Goal: Information Seeking & Learning: Learn about a topic

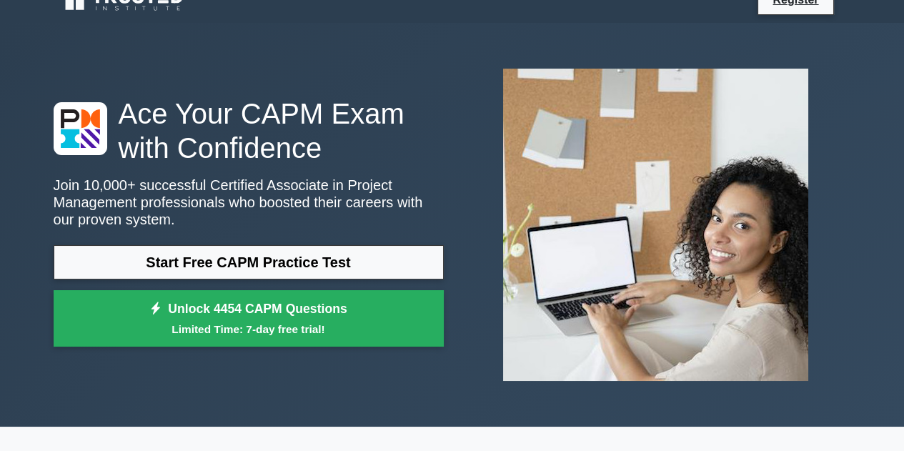
scroll to position [26, 0]
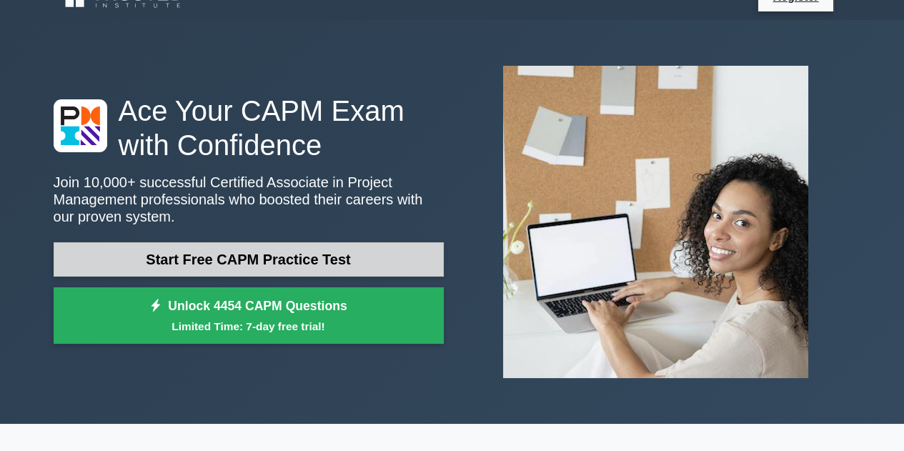
click at [352, 270] on link "Start Free CAPM Practice Test" at bounding box center [249, 259] width 390 height 34
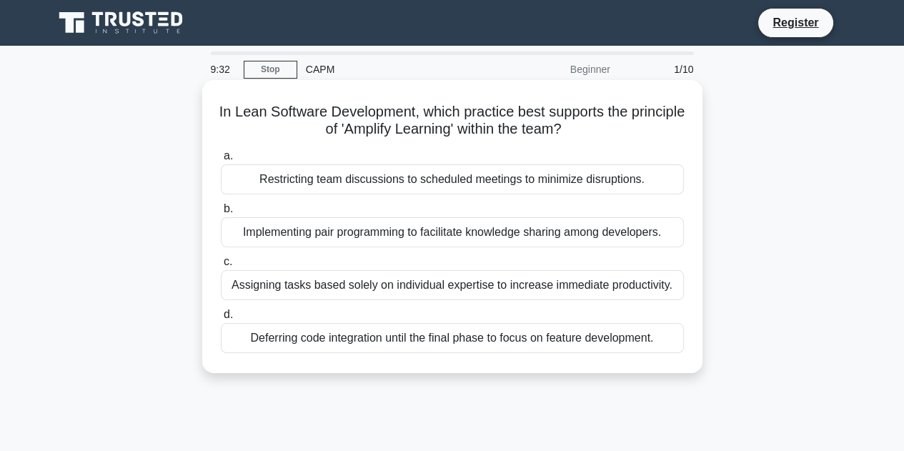
click at [326, 189] on div "Restricting team discussions to scheduled meetings to minimize disruptions." at bounding box center [452, 179] width 463 height 30
click at [221, 161] on input "a. Restricting team discussions to scheduled meetings to minimize disruptions." at bounding box center [221, 156] width 0 height 9
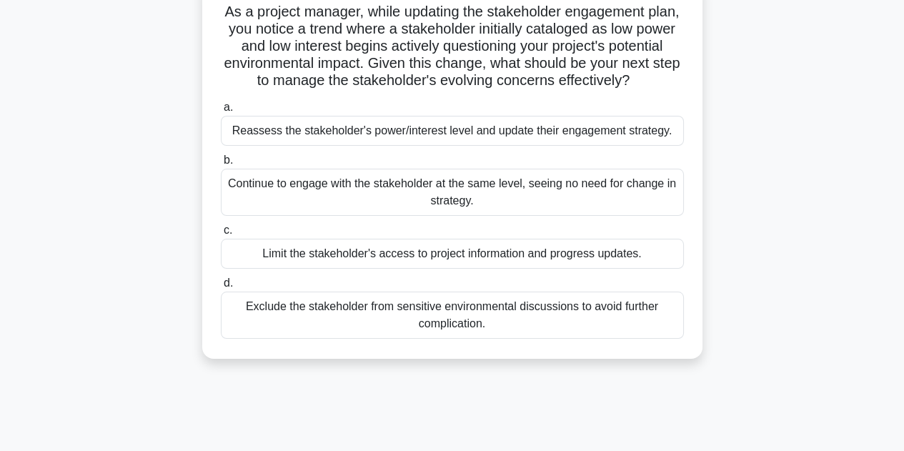
scroll to position [100, 0]
click at [325, 146] on div "Reassess the stakeholder's power/interest level and update their engagement str…" at bounding box center [452, 131] width 463 height 30
click at [221, 112] on input "a. Reassess the stakeholder's power/interest level and update their engagement …" at bounding box center [221, 107] width 0 height 9
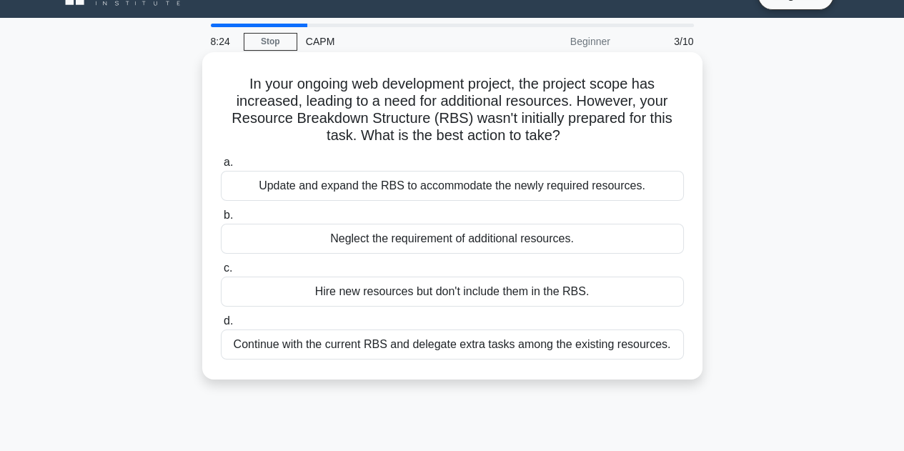
scroll to position [30, 0]
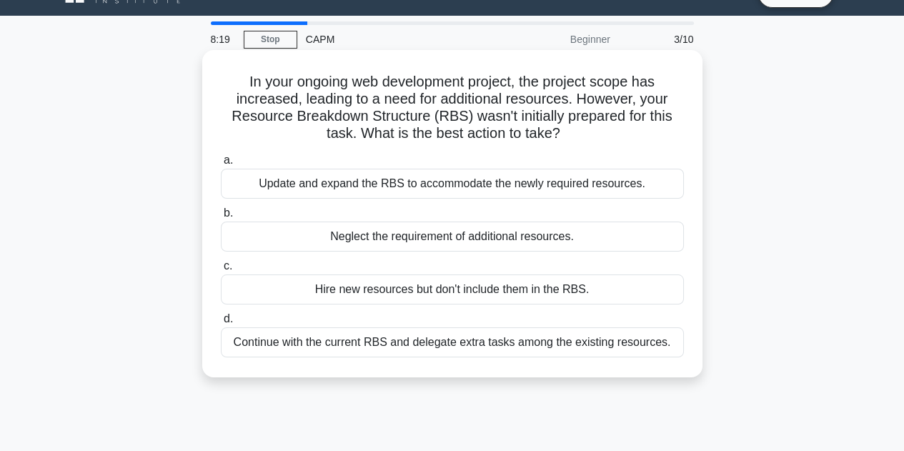
drag, startPoint x: 283, startPoint y: 214, endPoint x: 585, endPoint y: 234, distance: 302.4
click at [585, 234] on label "b. Neglect the requirement of additional resources." at bounding box center [452, 227] width 463 height 47
copy label "Neglect the requirement of additional resources."
drag, startPoint x: 574, startPoint y: 134, endPoint x: 227, endPoint y: 86, distance: 349.9
click at [227, 86] on h5 "In your ongoing web development project, the project scope has increased, leadi…" at bounding box center [452, 108] width 466 height 70
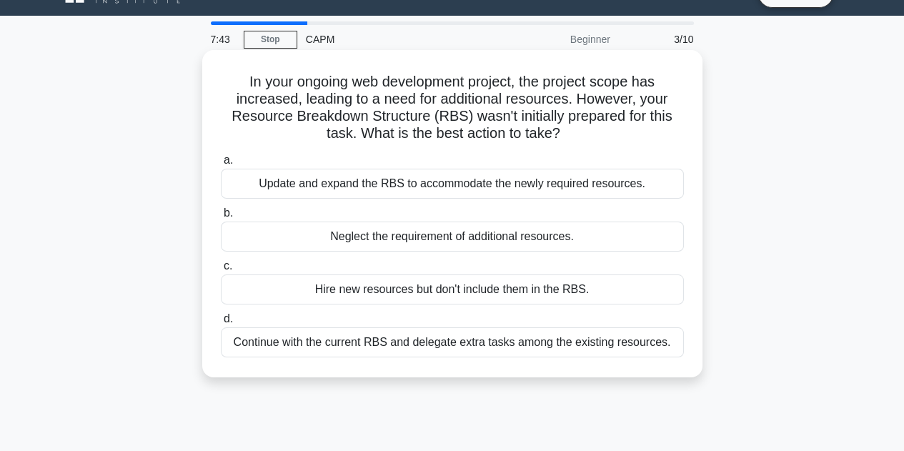
copy h5 "In your ongoing web development project, the project scope has increased, leadi…"
click at [322, 189] on div "Update and expand the RBS to accommodate the newly required resources." at bounding box center [452, 184] width 463 height 30
click at [221, 165] on input "a. Update and expand the RBS to accommodate the newly required resources." at bounding box center [221, 160] width 0 height 9
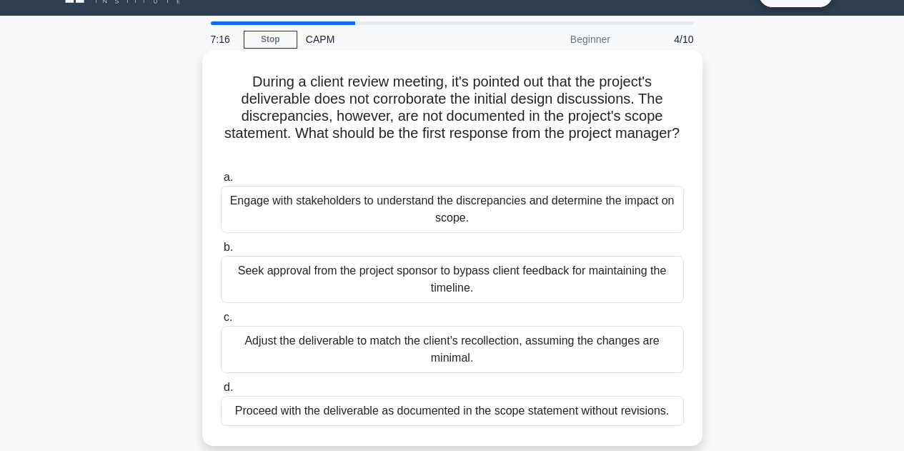
scroll to position [0, 0]
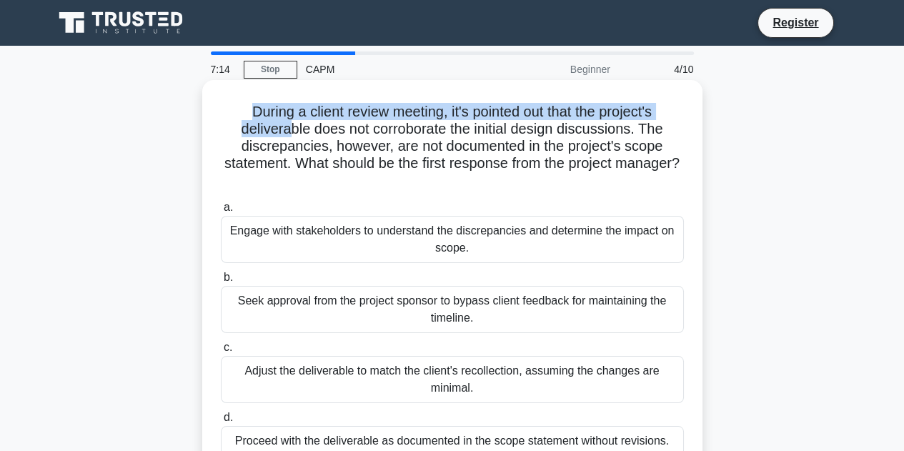
drag, startPoint x: 233, startPoint y: 119, endPoint x: 289, endPoint y: 128, distance: 57.2
click at [289, 128] on h5 "During a client review meeting, it's pointed out that the project's deliverable…" at bounding box center [452, 146] width 466 height 87
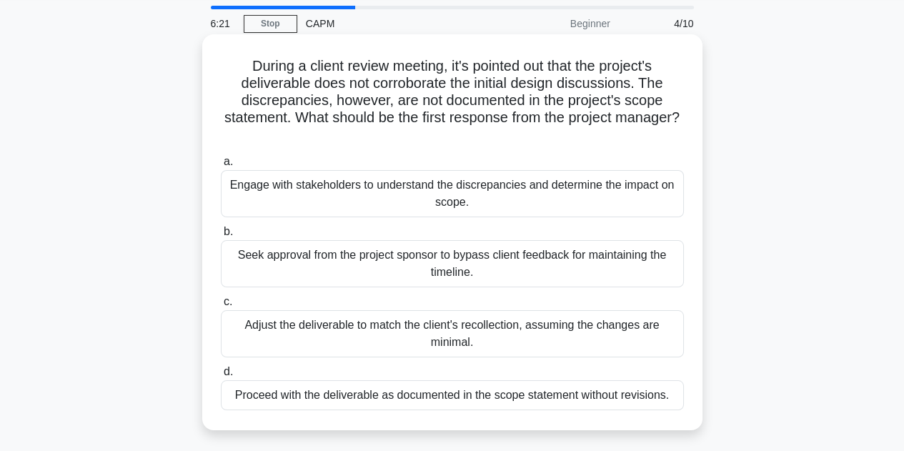
scroll to position [51, 0]
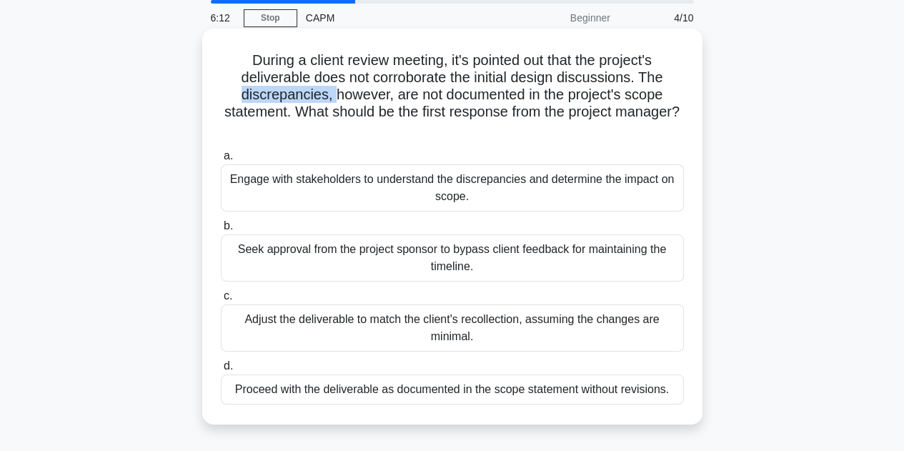
drag, startPoint x: 332, startPoint y: 99, endPoint x: 226, endPoint y: 89, distance: 106.3
click at [226, 89] on h5 "During a client review meeting, it's pointed out that the project's deliverable…" at bounding box center [452, 94] width 466 height 87
copy h5 "discrepancies,"
click at [412, 76] on h5 "During a client review meeting, it's pointed out that the project's deliverable…" at bounding box center [452, 94] width 466 height 87
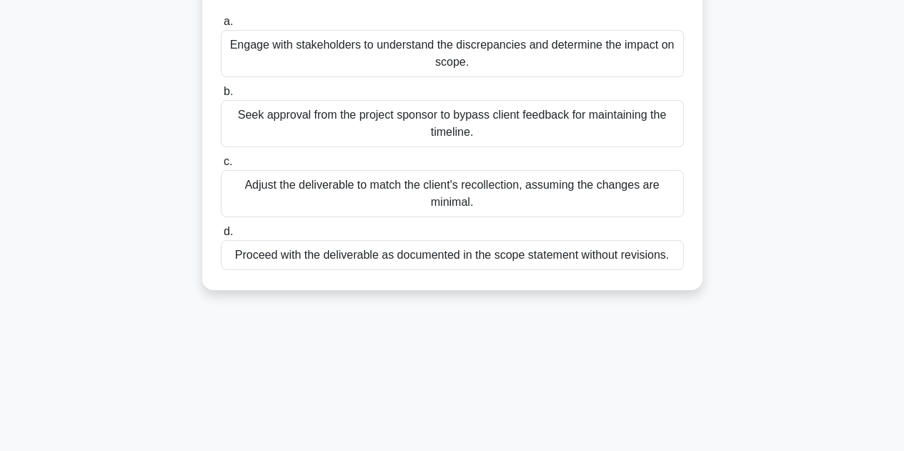
scroll to position [189, 0]
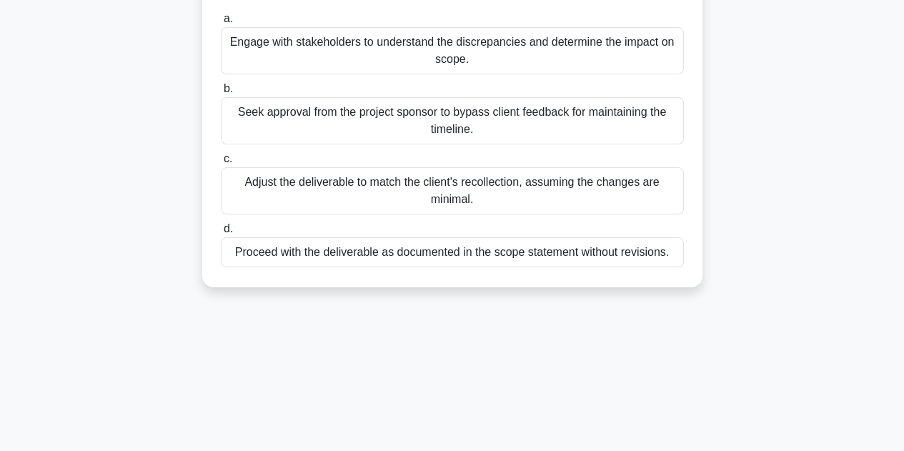
click at [351, 199] on div "Adjust the deliverable to match the client's recollection, assuming the changes…" at bounding box center [452, 190] width 463 height 47
click at [221, 164] on input "c. Adjust the deliverable to match the client's recollection, assuming the chan…" at bounding box center [221, 158] width 0 height 9
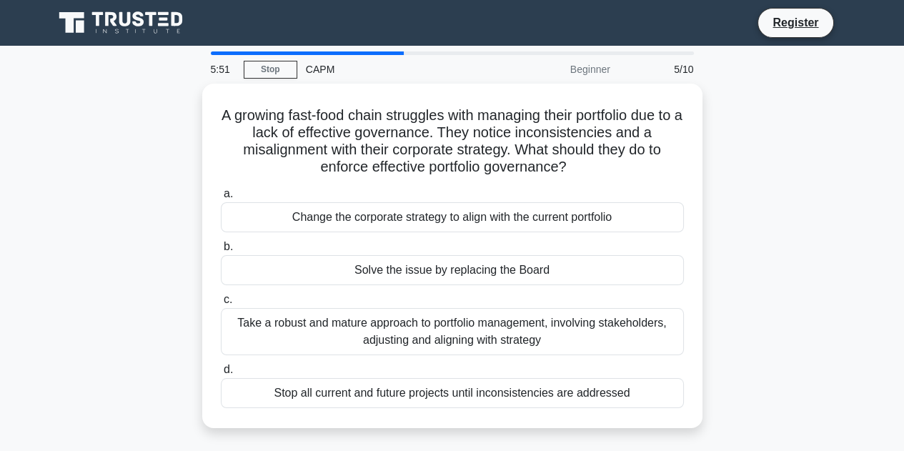
scroll to position [0, 0]
click at [379, 45] on nav "Register" at bounding box center [452, 23] width 904 height 46
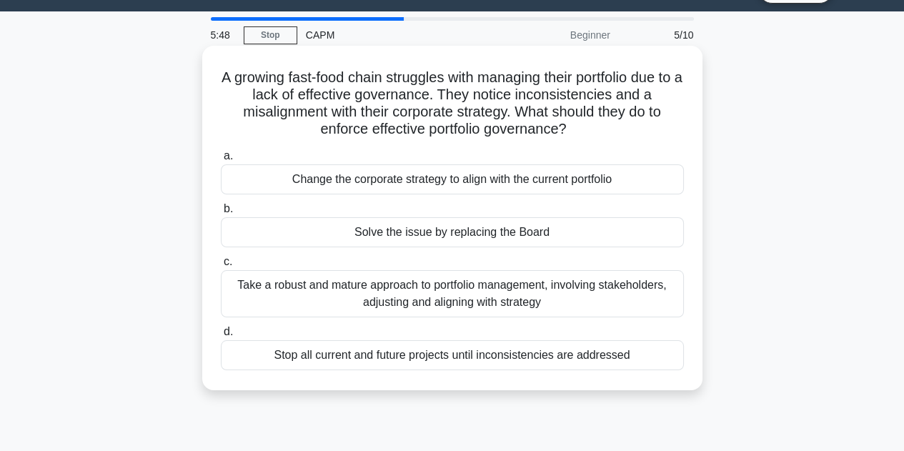
scroll to position [36, 0]
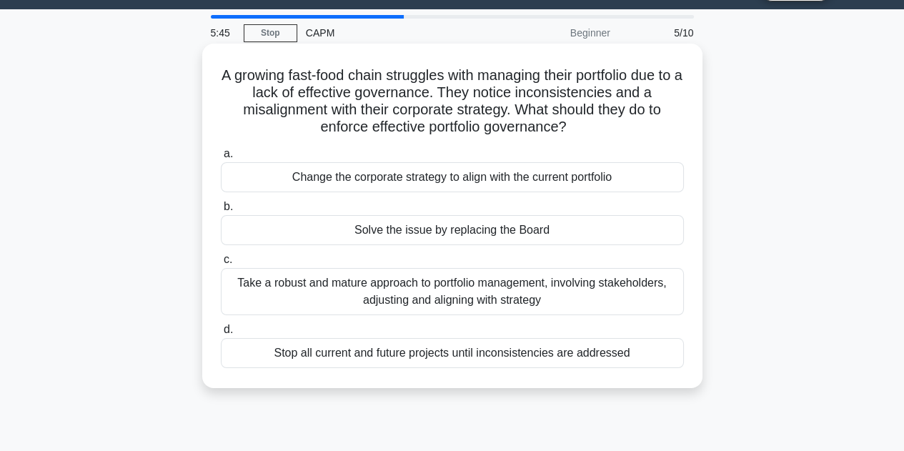
click at [433, 197] on div "a. Change the corporate strategy to align with the current portfolio b. Solve t…" at bounding box center [452, 256] width 480 height 229
click at [389, 296] on div "Take a robust and mature approach to portfolio management, involving stakeholde…" at bounding box center [452, 291] width 463 height 47
click at [221, 264] on input "c. Take a robust and mature approach to portfolio management, involving stakeho…" at bounding box center [221, 259] width 0 height 9
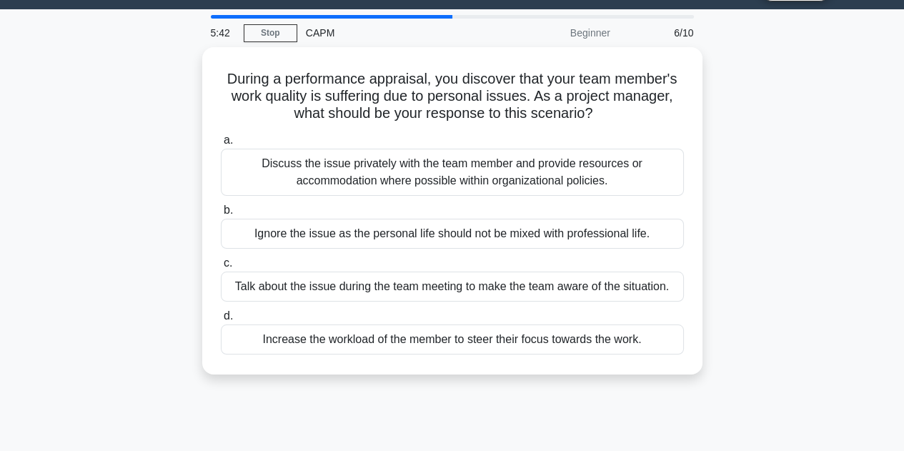
scroll to position [0, 0]
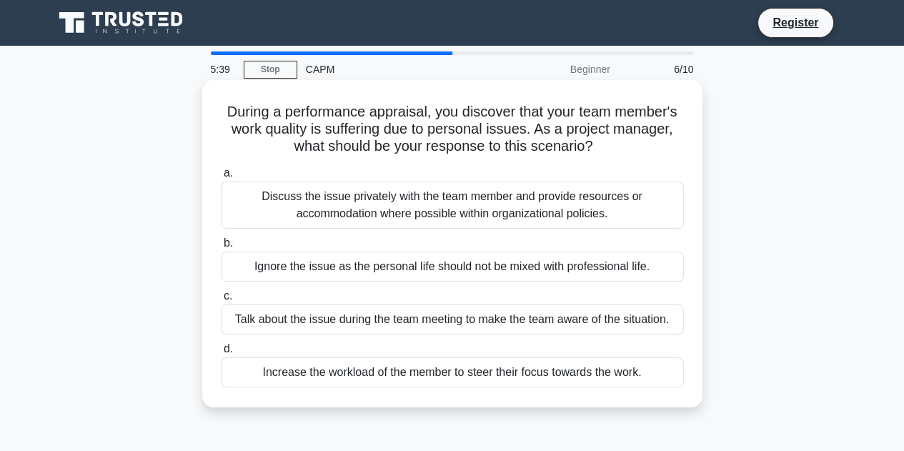
click at [357, 219] on div "Discuss the issue privately with the team member and provide resources or accom…" at bounding box center [452, 205] width 463 height 47
click at [221, 178] on input "a. Discuss the issue privately with the team member and provide resources or ac…" at bounding box center [221, 173] width 0 height 9
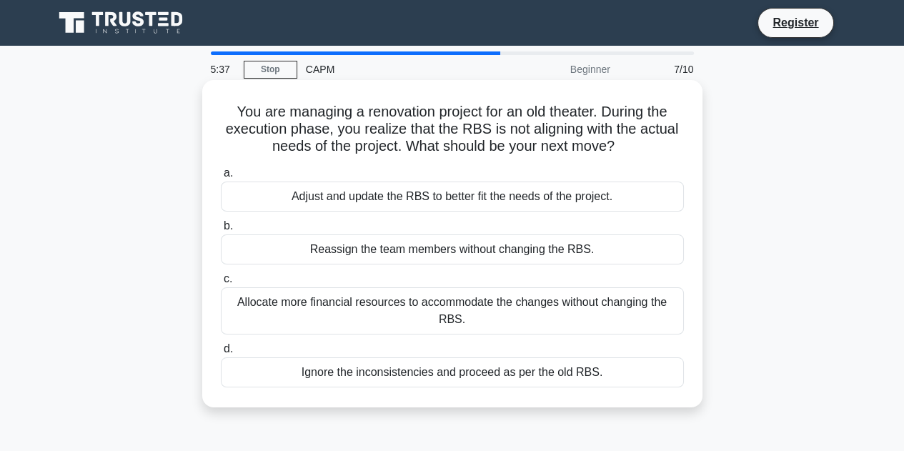
click at [360, 295] on div "Allocate more financial resources to accommodate the changes without changing t…" at bounding box center [452, 310] width 463 height 47
click at [221, 284] on input "c. Allocate more financial resources to accommodate the changes without changin…" at bounding box center [221, 278] width 0 height 9
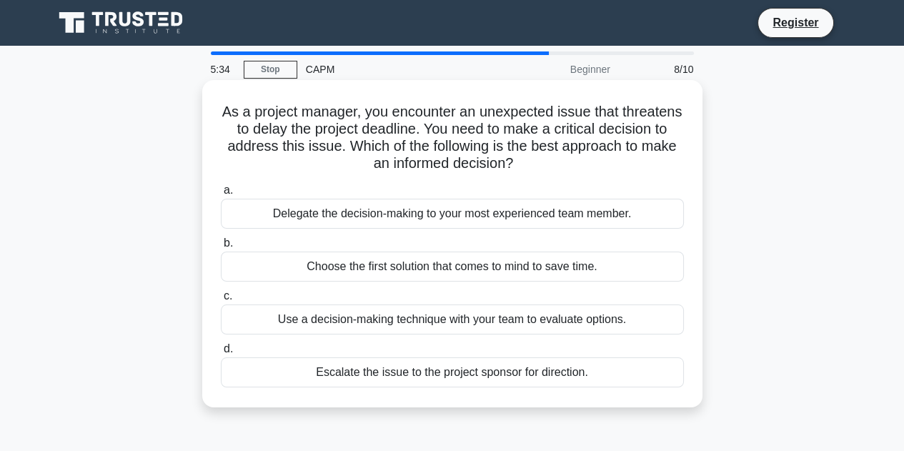
click at [510, 213] on div "Delegate the decision-making to your most experienced team member." at bounding box center [452, 214] width 463 height 30
click at [221, 195] on input "a. Delegate the decision-making to your most experienced team member." at bounding box center [221, 190] width 0 height 9
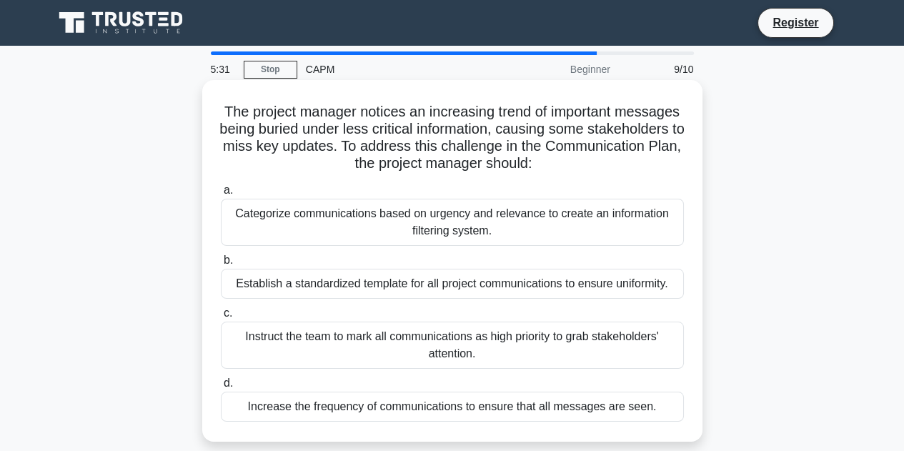
click at [435, 216] on div "Categorize communications based on urgency and relevance to create an informati…" at bounding box center [452, 222] width 463 height 47
click at [221, 195] on input "a. Categorize communications based on urgency and relevance to create an inform…" at bounding box center [221, 190] width 0 height 9
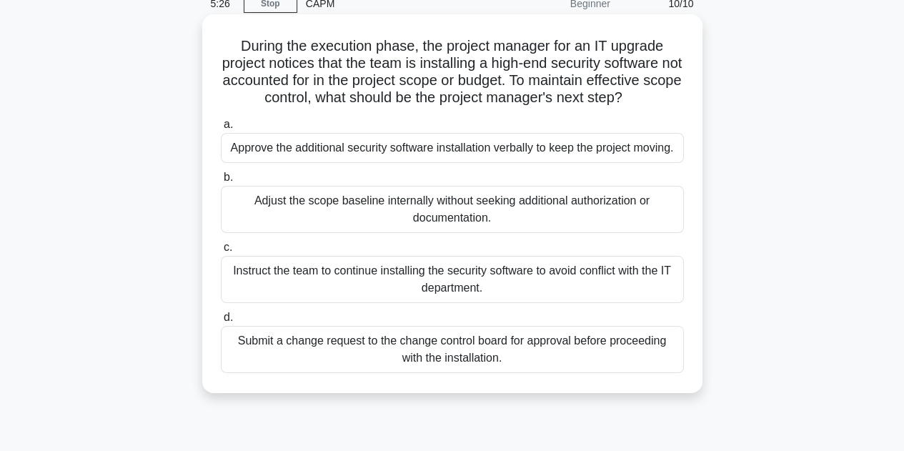
scroll to position [61, 0]
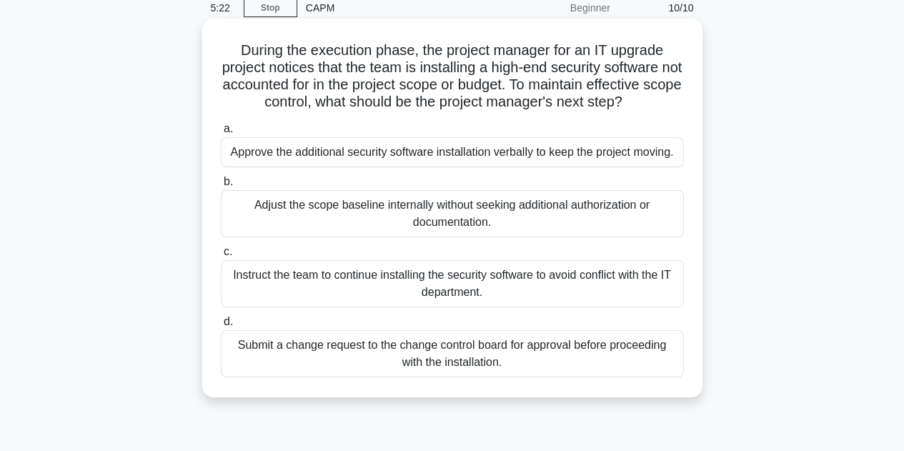
click at [295, 228] on div "Adjust the scope baseline internally without seeking additional authorization o…" at bounding box center [452, 213] width 463 height 47
click at [221, 187] on input "b. Adjust the scope baseline internally without seeking additional authorizatio…" at bounding box center [221, 181] width 0 height 9
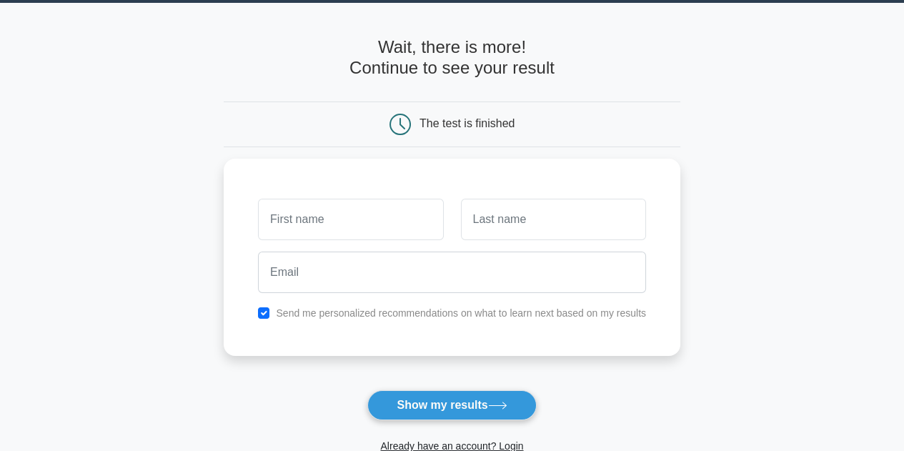
scroll to position [47, 0]
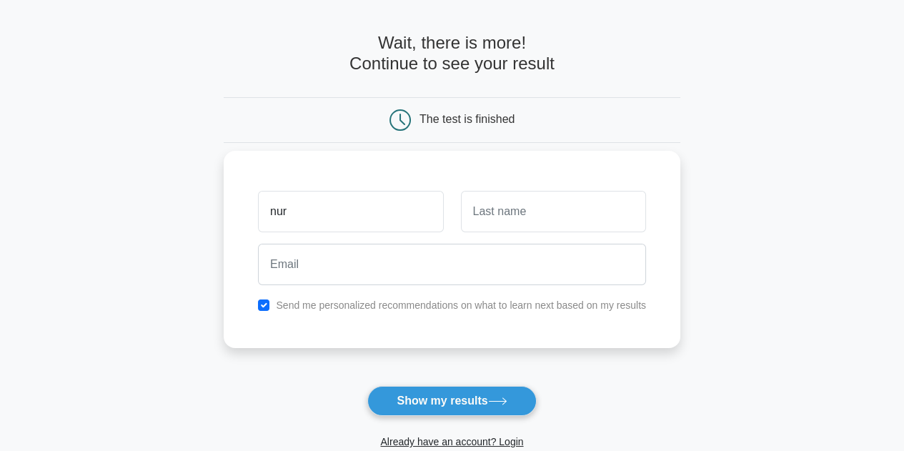
type input "nur"
click at [512, 230] on input "text" at bounding box center [553, 211] width 185 height 41
type input "Rawdotul Jannah"
click at [268, 214] on input "nur" at bounding box center [350, 211] width 185 height 41
type input "Nur"
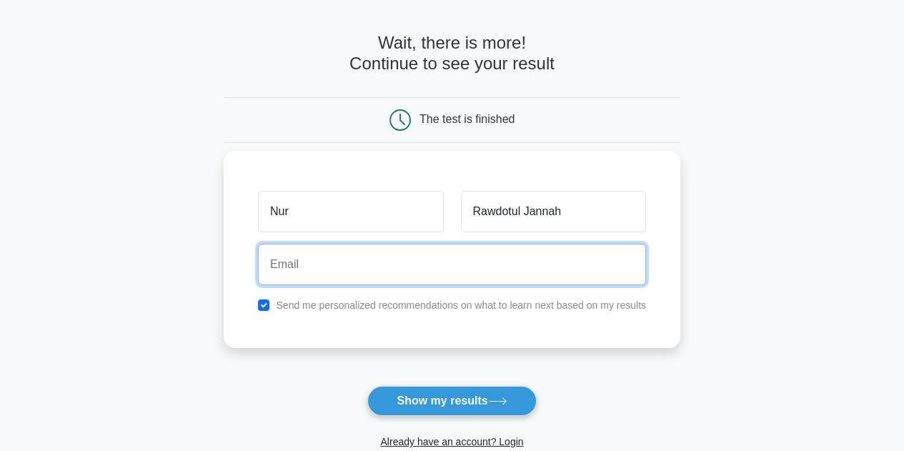
click at [527, 274] on input "email" at bounding box center [452, 264] width 388 height 41
type input "nurrawdotul.jannah@gmail.com"
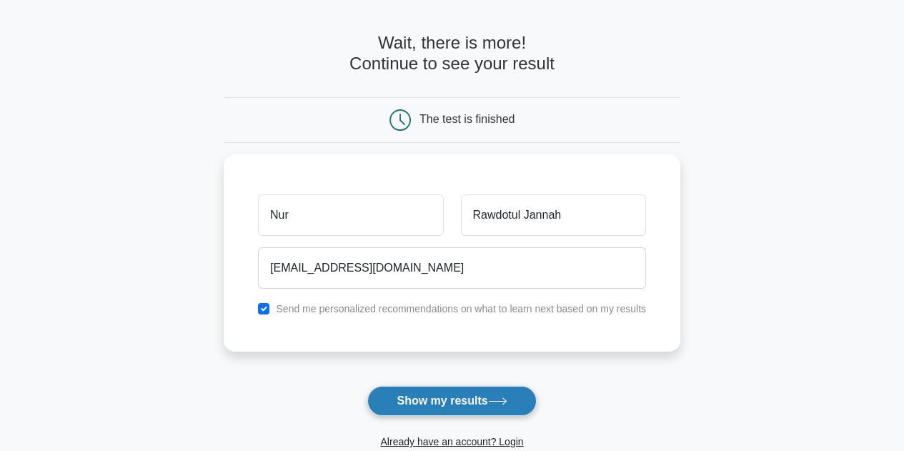
click at [490, 400] on button "Show my results" at bounding box center [451, 401] width 169 height 30
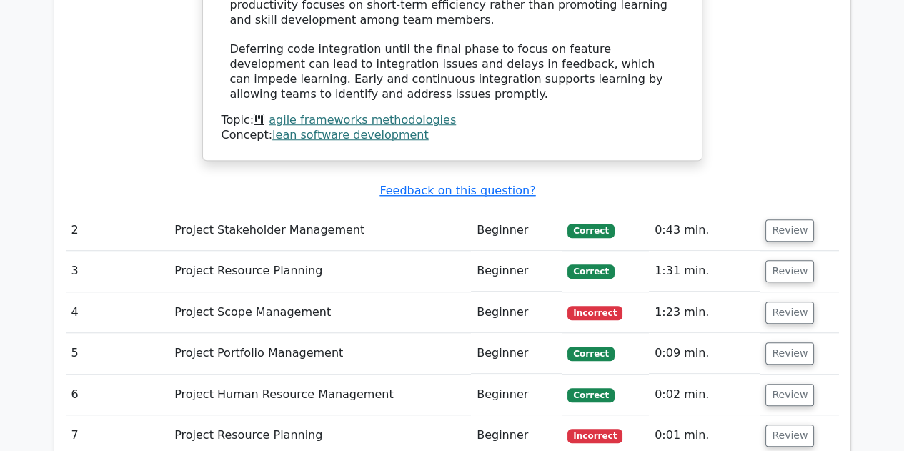
scroll to position [1888, 0]
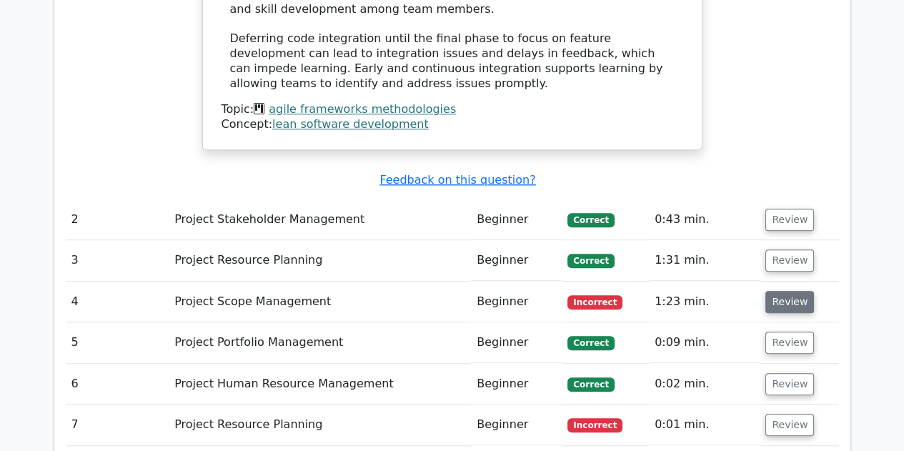
click at [795, 291] on button "Review" at bounding box center [790, 302] width 49 height 22
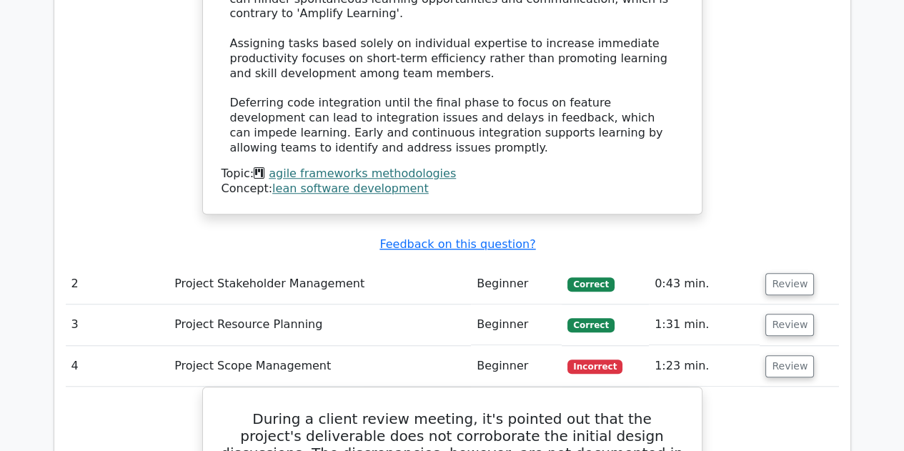
scroll to position [1820, 0]
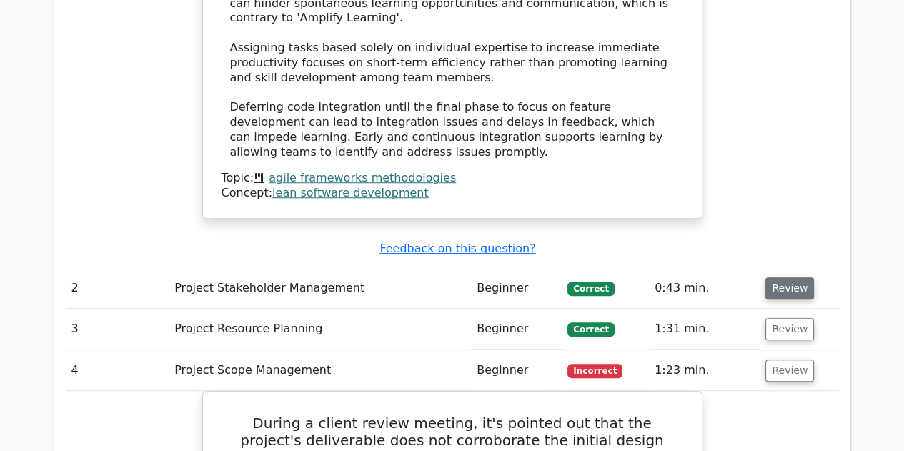
click at [792, 277] on button "Review" at bounding box center [790, 288] width 49 height 22
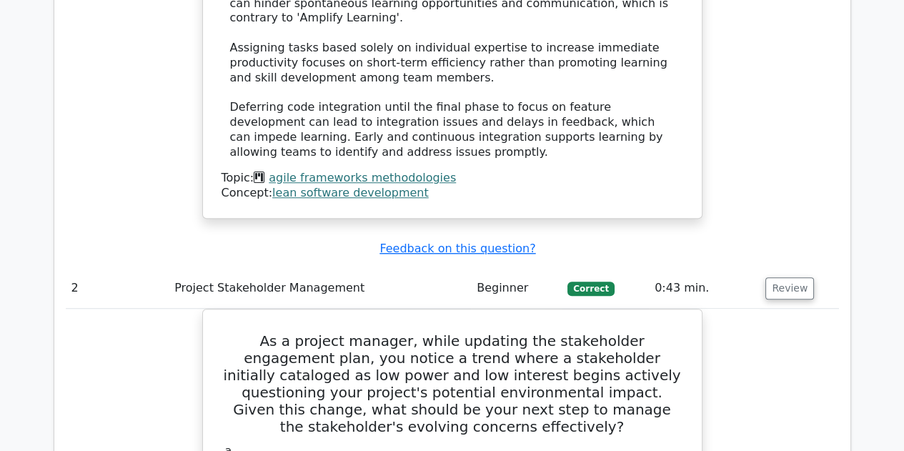
drag, startPoint x: 792, startPoint y: 159, endPoint x: 781, endPoint y: 179, distance: 23.1
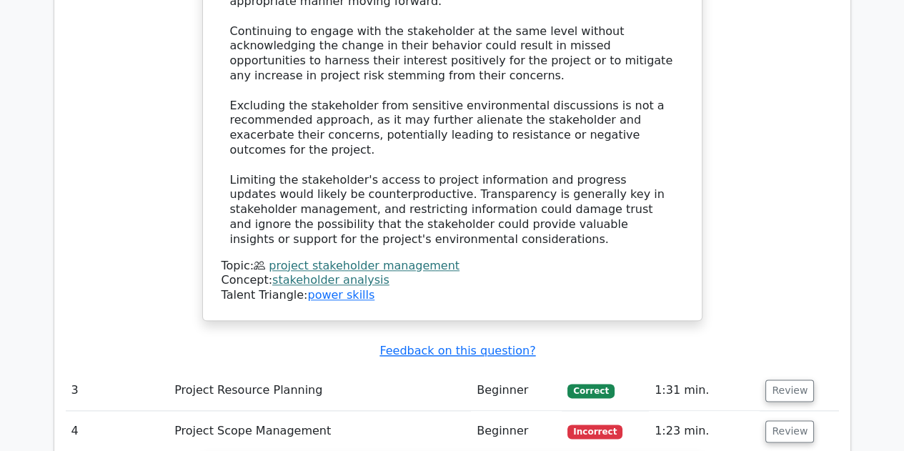
scroll to position [2678, 0]
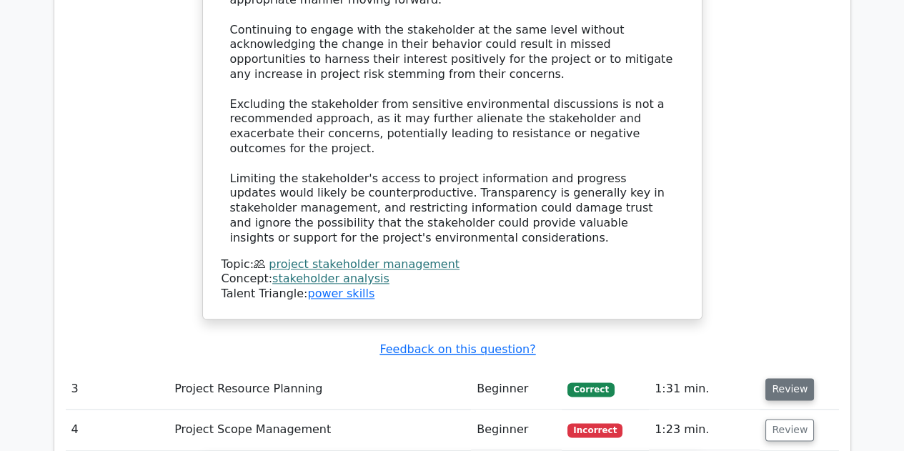
click at [776, 378] on button "Review" at bounding box center [790, 389] width 49 height 22
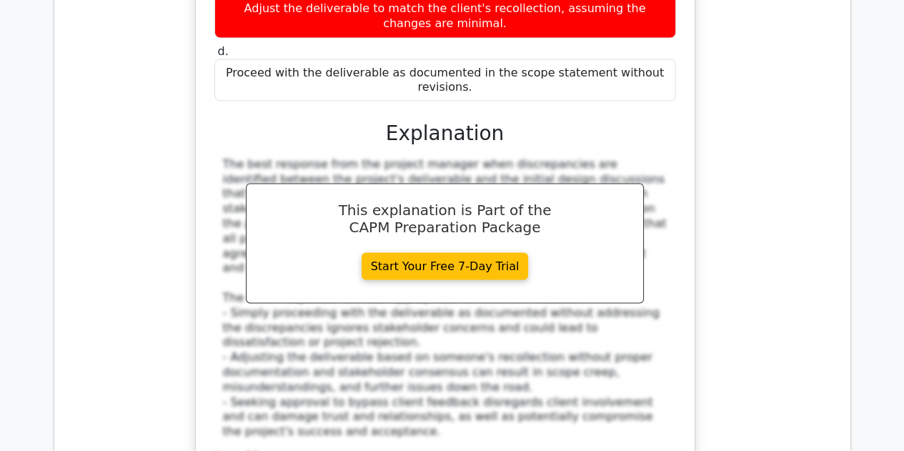
scroll to position [3891, 0]
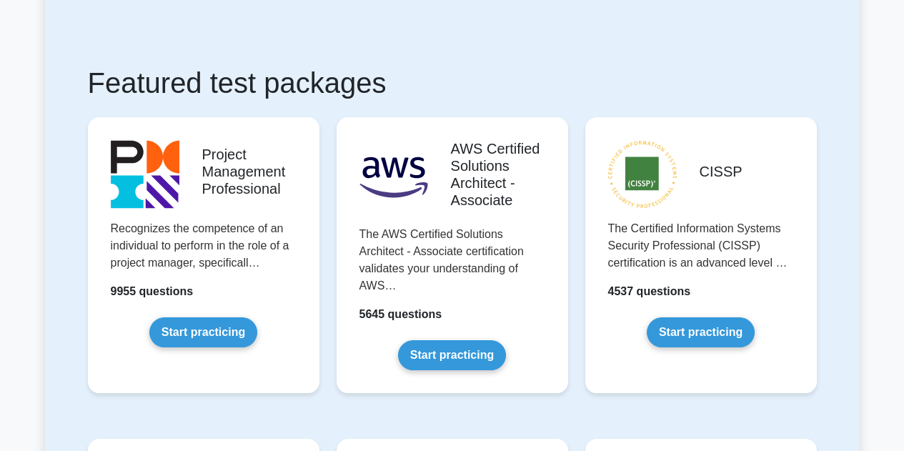
scroll to position [269, 0]
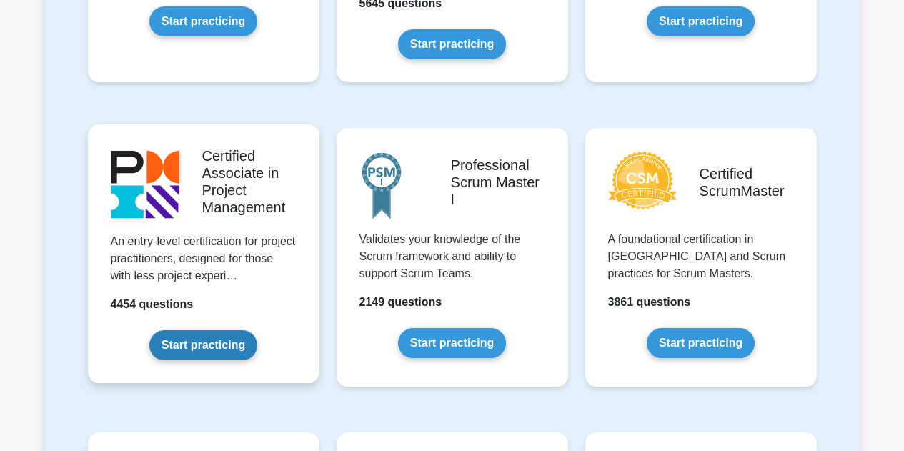
scroll to position [588, 0]
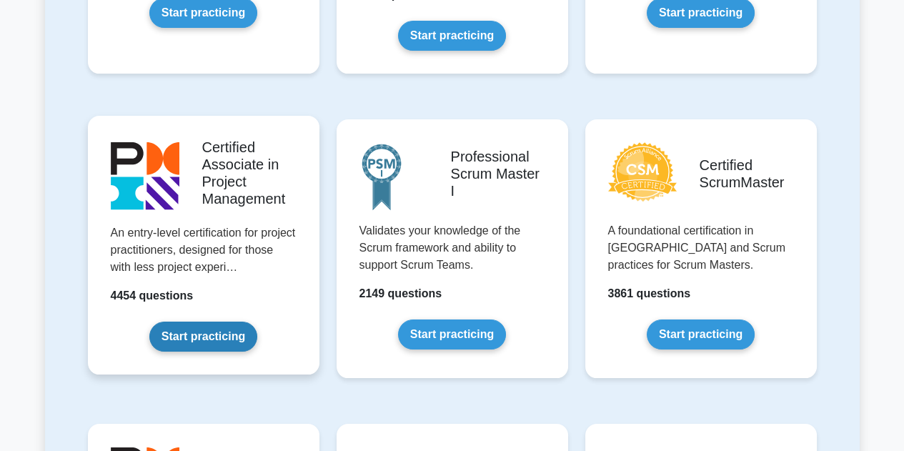
click at [202, 343] on link "Start practicing" at bounding box center [203, 337] width 108 height 30
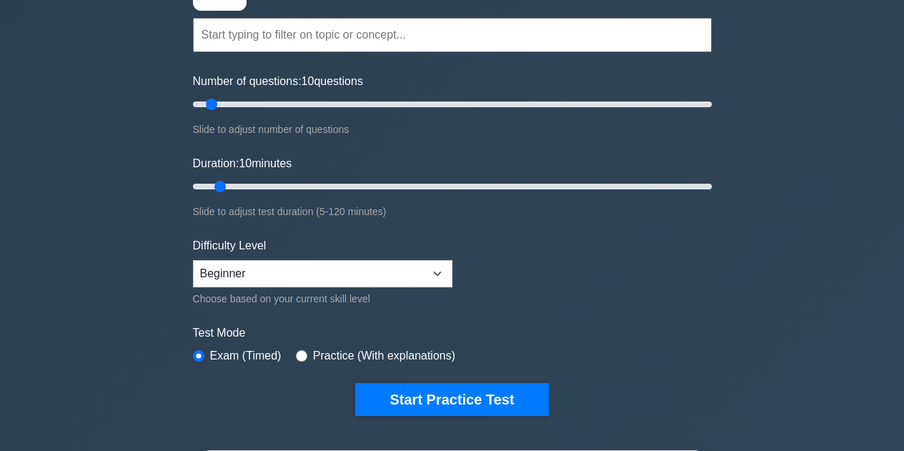
scroll to position [122, 0]
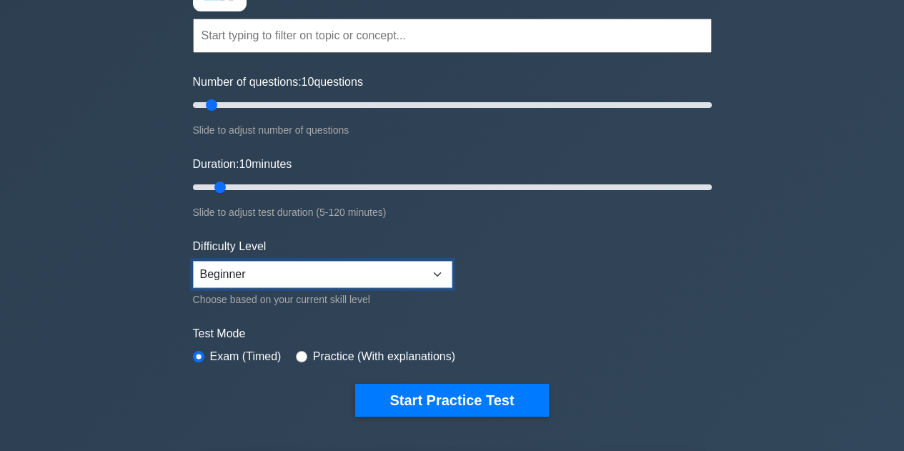
click at [291, 268] on select "Beginner Intermediate Expert" at bounding box center [322, 274] width 259 height 27
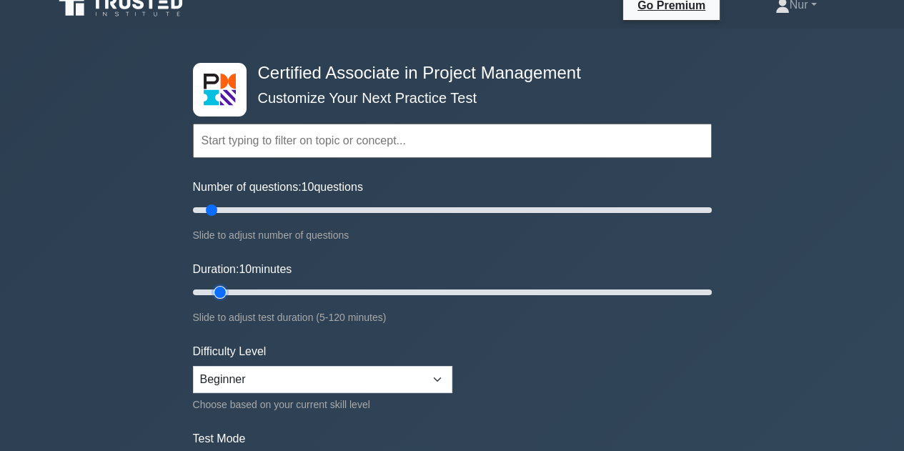
click at [229, 289] on input "Duration: 10 minutes" at bounding box center [452, 292] width 519 height 17
type input "20"
click at [255, 291] on input "Duration: 10 minutes" at bounding box center [452, 292] width 519 height 17
click at [274, 147] on input "text" at bounding box center [452, 141] width 519 height 34
drag, startPoint x: 395, startPoint y: 156, endPoint x: 264, endPoint y: 214, distance: 143.0
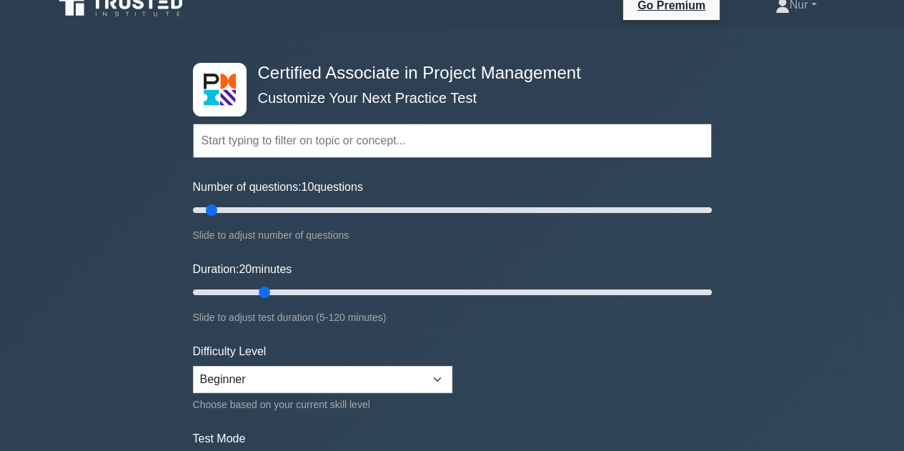
click at [264, 214] on form "Topics Project Scope Management Project Time Management Project Cost Management…" at bounding box center [452, 301] width 519 height 442
click at [264, 214] on input "Number of questions: 10 questions" at bounding box center [452, 210] width 519 height 17
click at [656, 210] on input "Number of questions: 180 questions" at bounding box center [452, 210] width 519 height 17
click at [672, 208] on input "Number of questions: 185 questions" at bounding box center [452, 210] width 519 height 17
click at [695, 212] on input "Number of questions: 195 questions" at bounding box center [452, 210] width 519 height 17
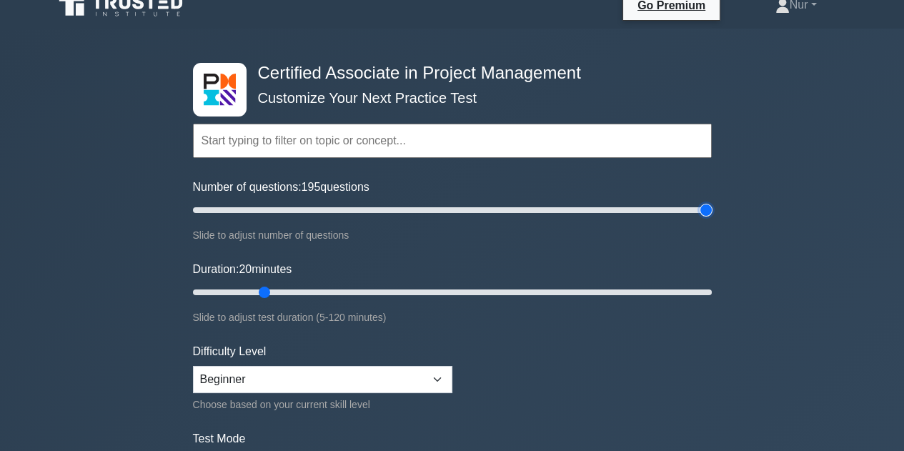
drag, startPoint x: 696, startPoint y: 212, endPoint x: 757, endPoint y: 222, distance: 61.7
type input "200"
click at [712, 219] on input "Number of questions: 195 questions" at bounding box center [452, 210] width 519 height 17
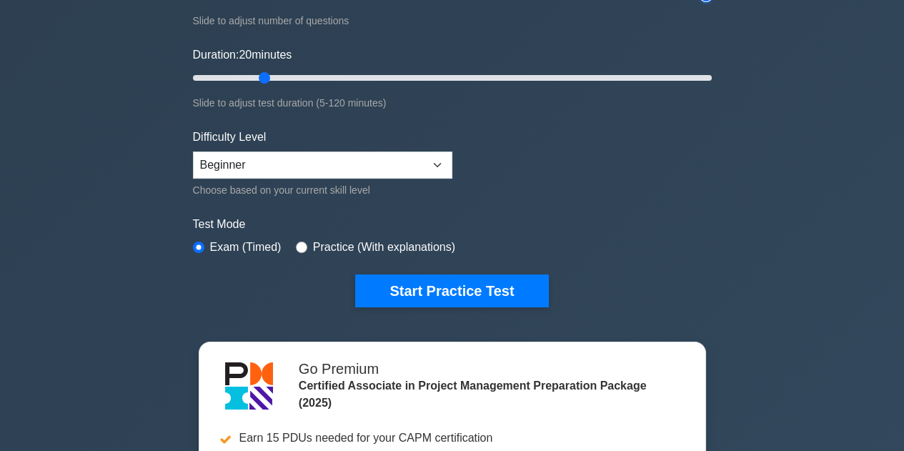
scroll to position [0, 0]
